Goal: Task Accomplishment & Management: Use online tool/utility

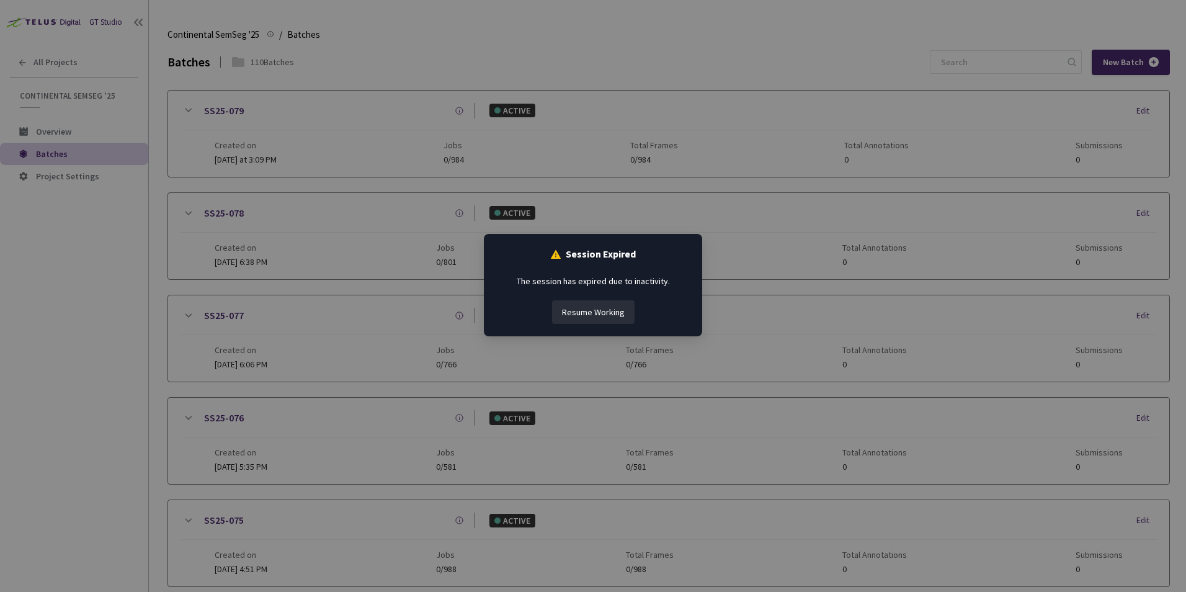
click at [590, 319] on button "Resume Working" at bounding box center [593, 312] width 82 height 24
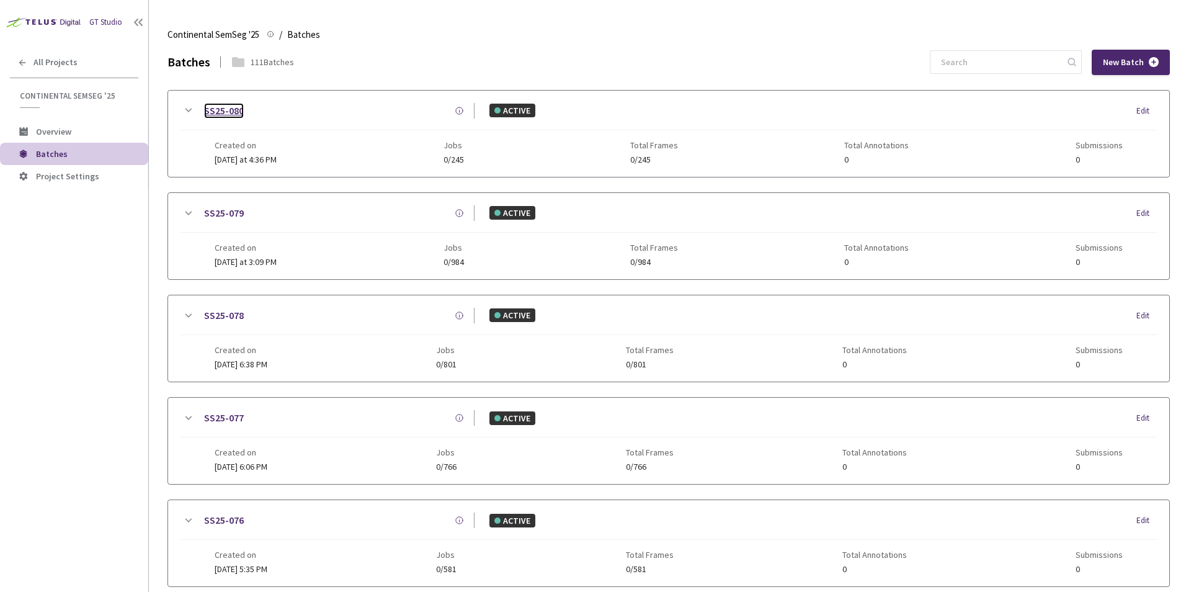
click at [234, 113] on link "SS25-080" at bounding box center [224, 111] width 40 height 16
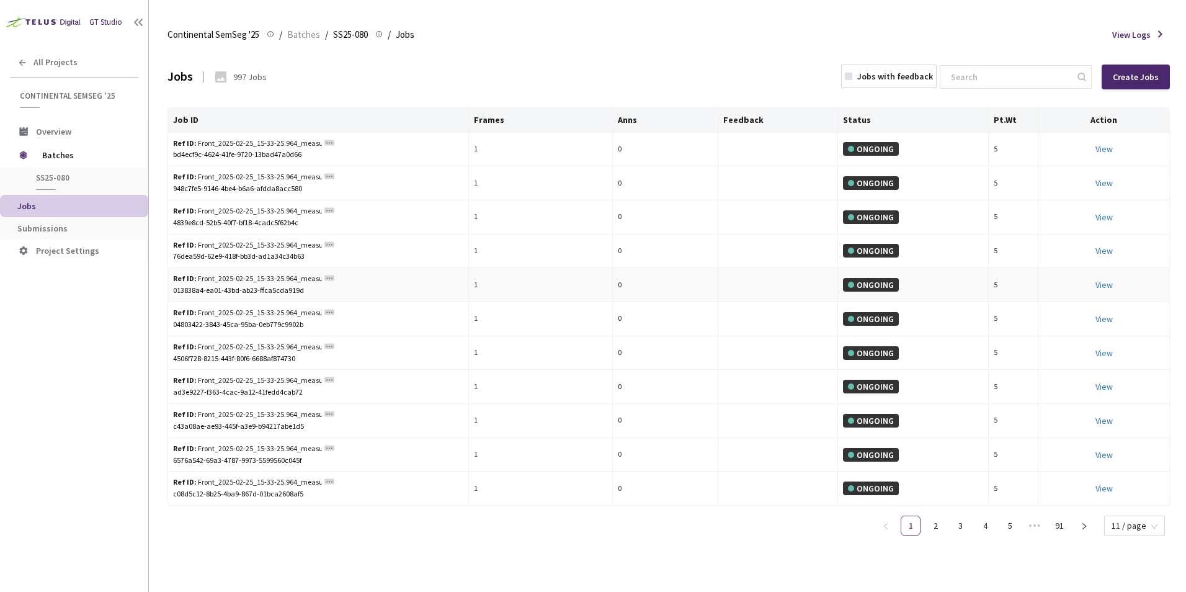
click at [593, 278] on td "1" at bounding box center [541, 285] width 144 height 34
